Goal: Information Seeking & Learning: Learn about a topic

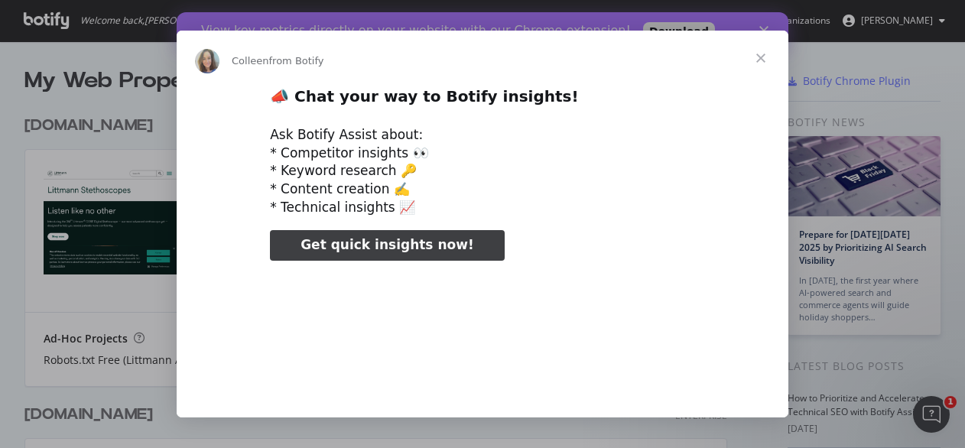
type input "823409"
click at [760, 58] on span "Close" at bounding box center [760, 58] width 55 height 55
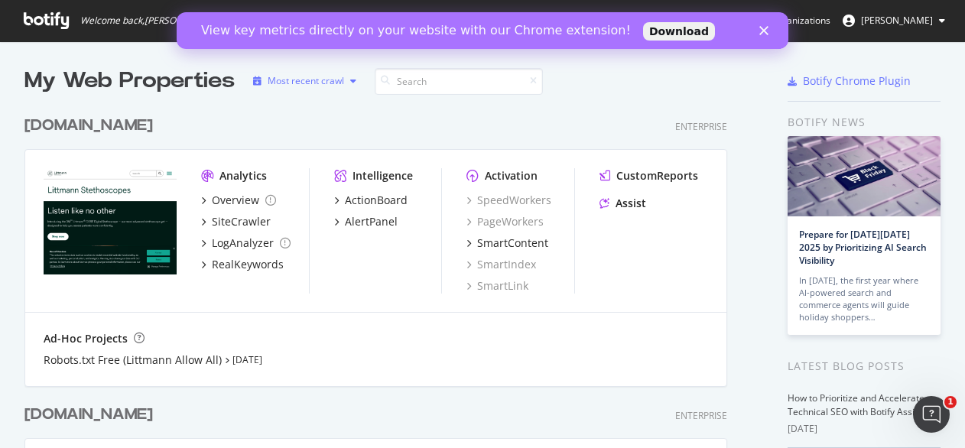
click at [298, 84] on div "Most recent crawl" at bounding box center [306, 80] width 76 height 9
click at [328, 105] on div "Most recent crawl" at bounding box center [326, 106] width 80 height 13
click at [320, 123] on div "Alphabetical order" at bounding box center [316, 131] width 123 height 19
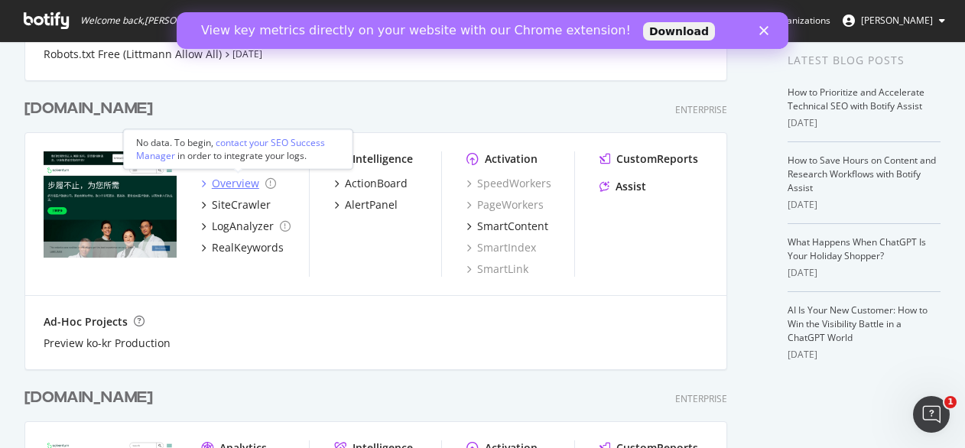
click at [226, 184] on div "Overview" at bounding box center [235, 183] width 47 height 15
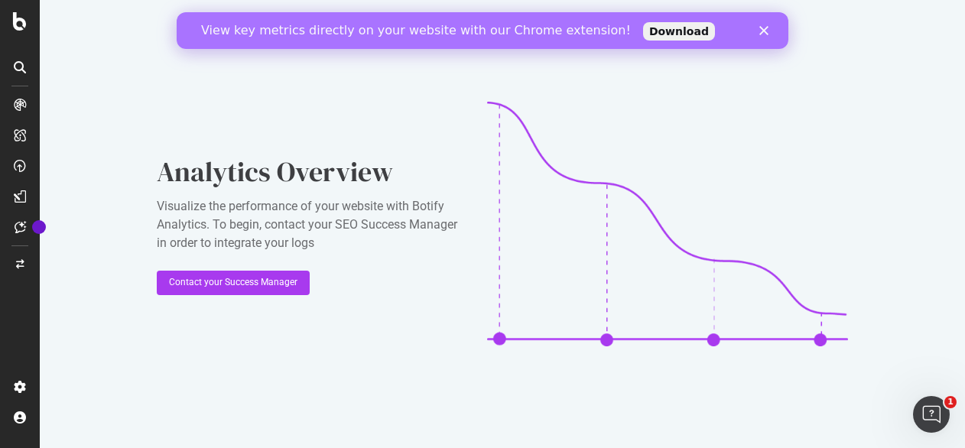
click at [18, 57] on div at bounding box center [20, 67] width 24 height 24
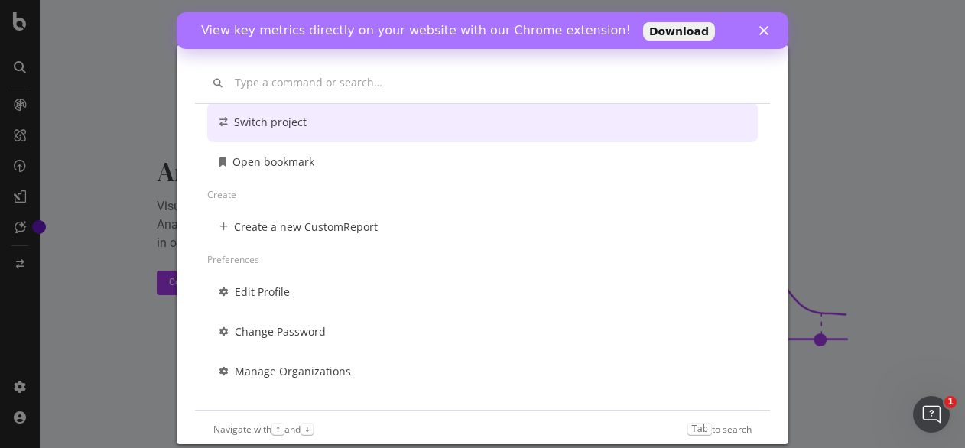
scroll to position [109, 0]
click at [763, 31] on polygon "Close" at bounding box center [763, 30] width 9 height 9
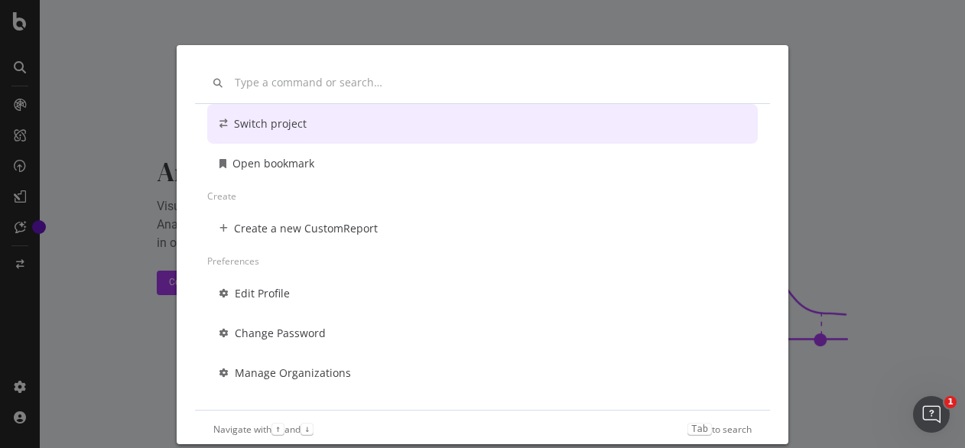
click at [939, 337] on div "Other Switch project Open bookmark Create Create a new CustomReport Preferences…" at bounding box center [482, 224] width 965 height 448
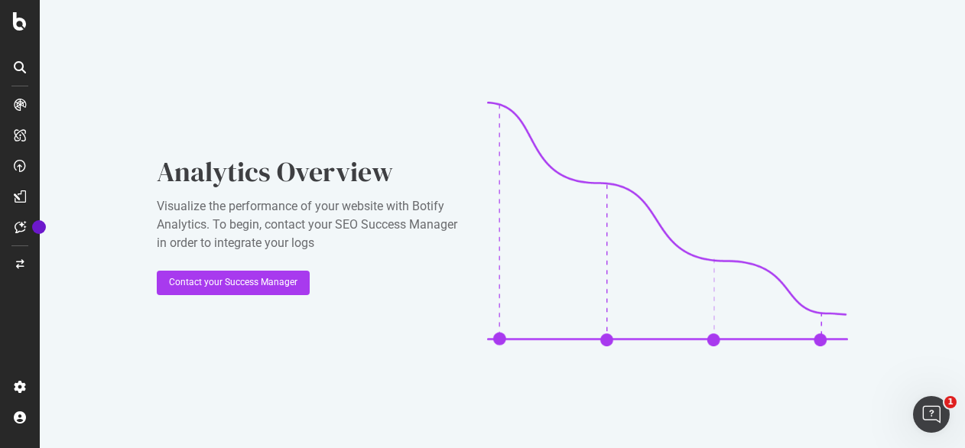
click at [20, 66] on icon at bounding box center [20, 67] width 12 height 12
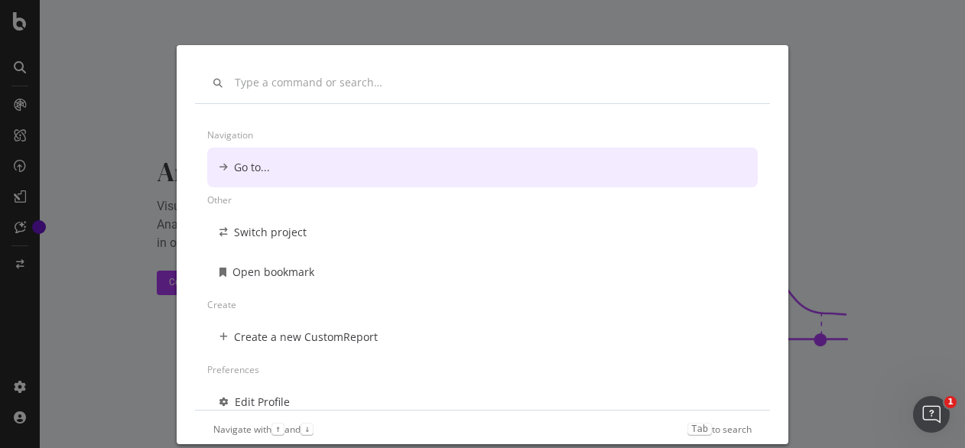
click at [84, 47] on div "Navigation Go to... Other Switch project Open bookmark Create Create a new Cust…" at bounding box center [482, 224] width 965 height 448
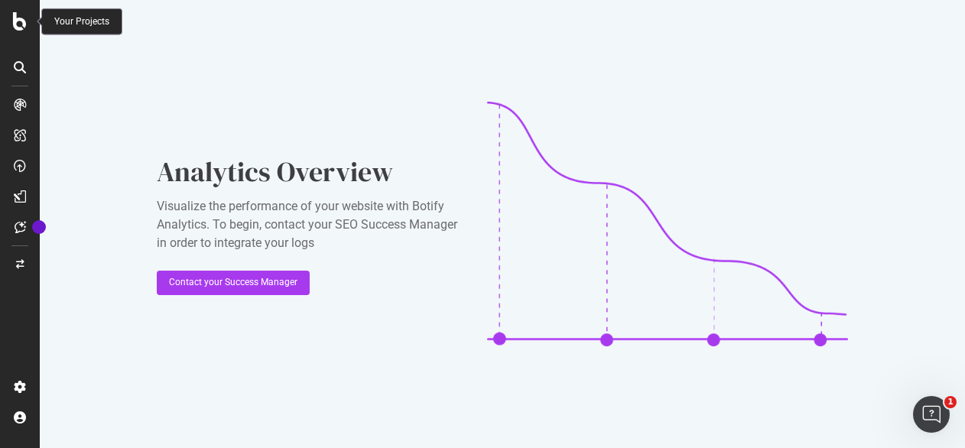
click at [20, 22] on icon at bounding box center [20, 21] width 14 height 18
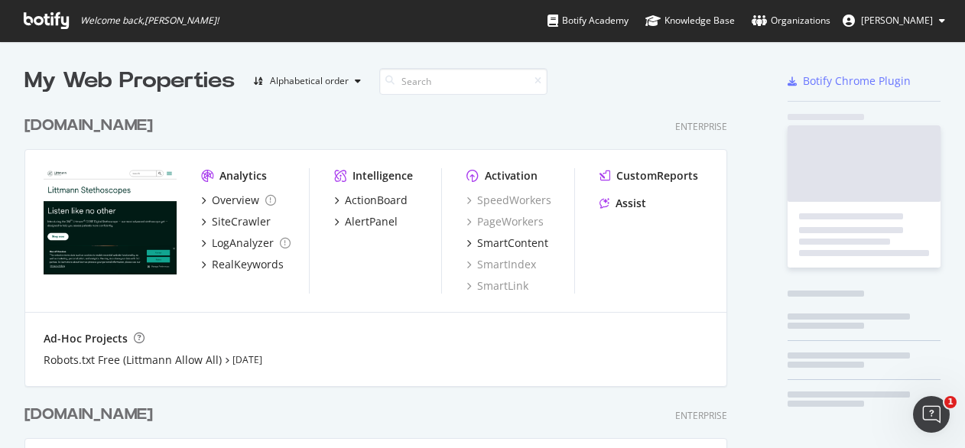
scroll to position [436, 941]
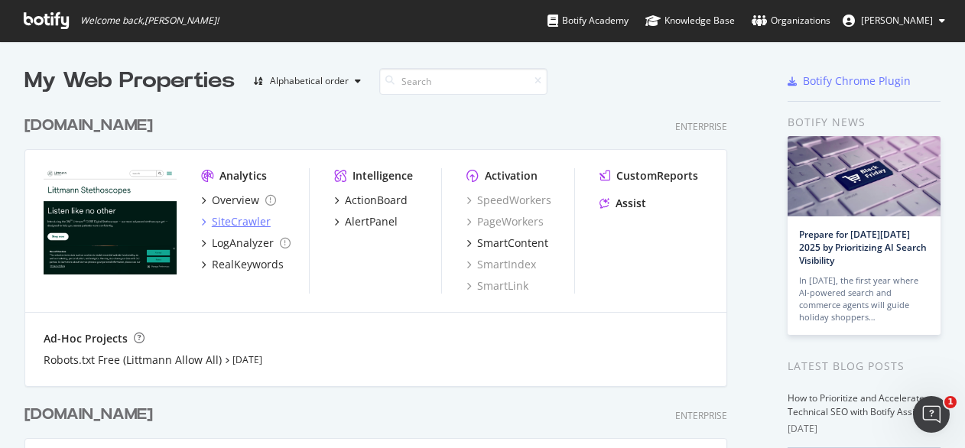
click at [206, 219] on div "SiteCrawler" at bounding box center [236, 221] width 70 height 15
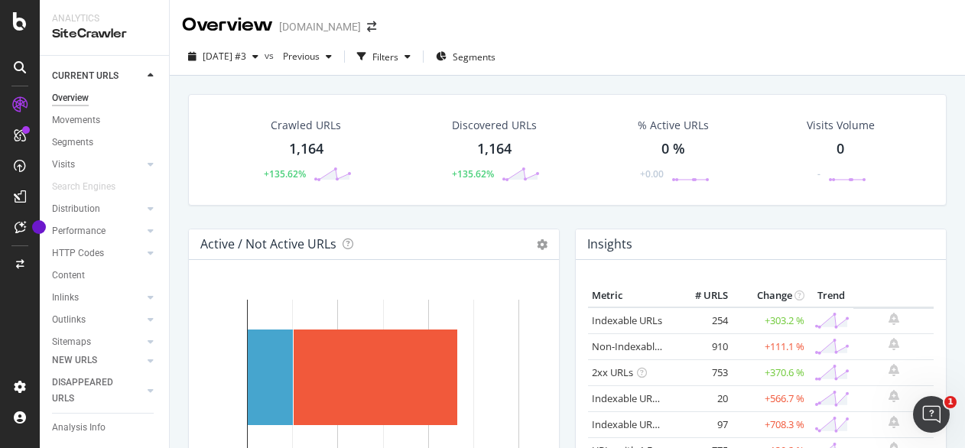
scroll to position [153, 0]
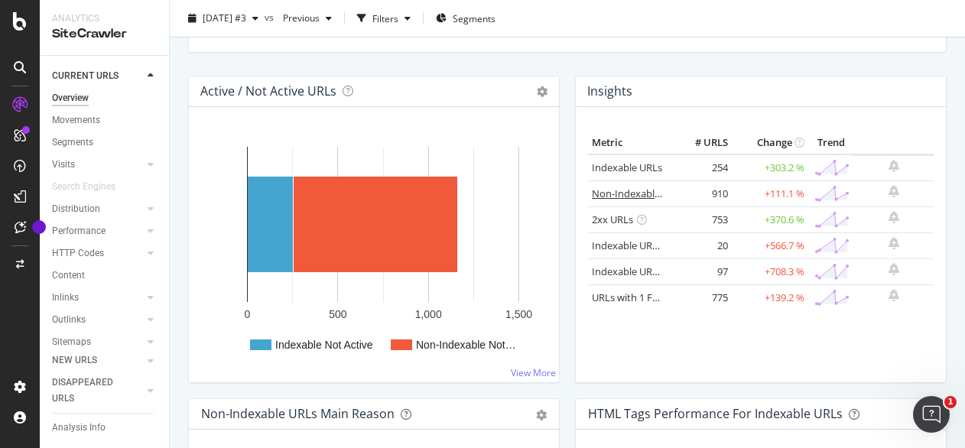
click at [603, 192] on link "Non-Indexable URLs" at bounding box center [638, 194] width 93 height 14
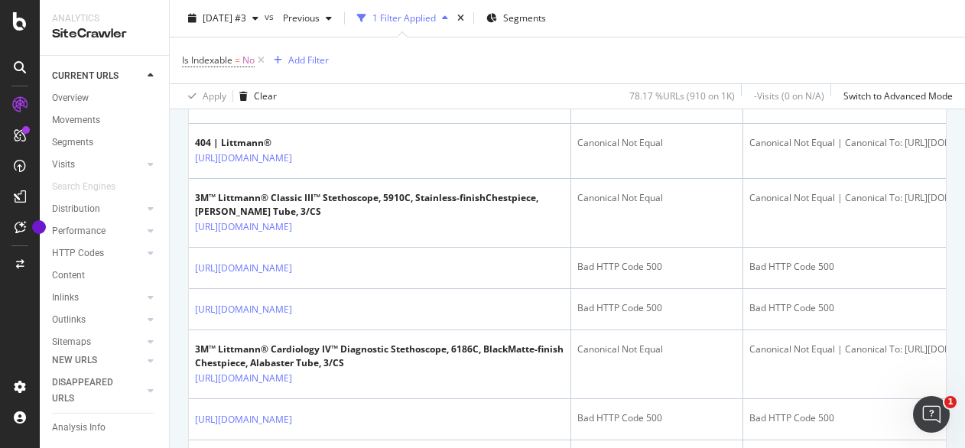
scroll to position [1835, 0]
